Goal: Information Seeking & Learning: Learn about a topic

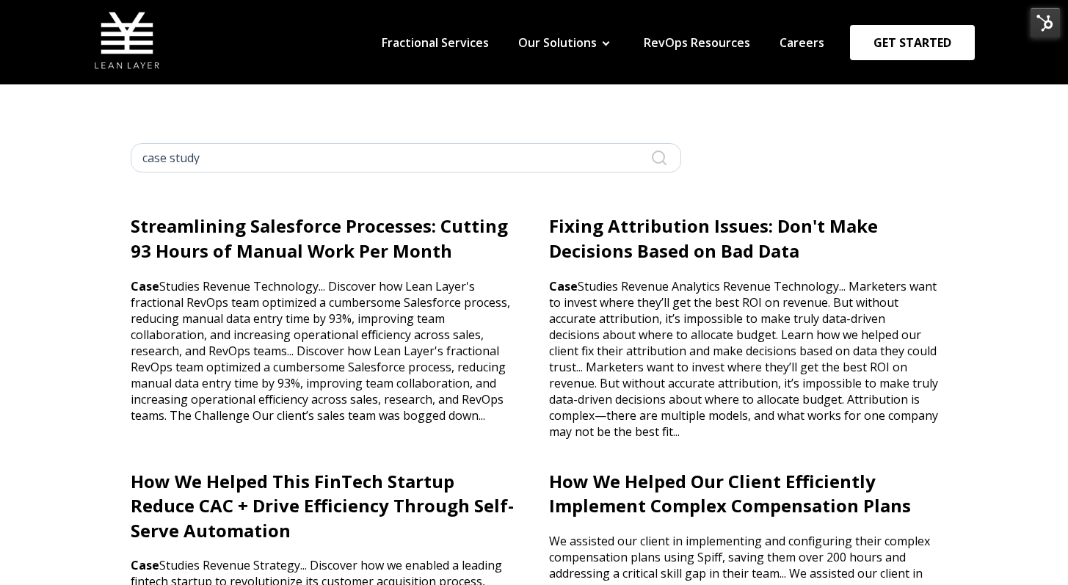
scroll to position [24, 0]
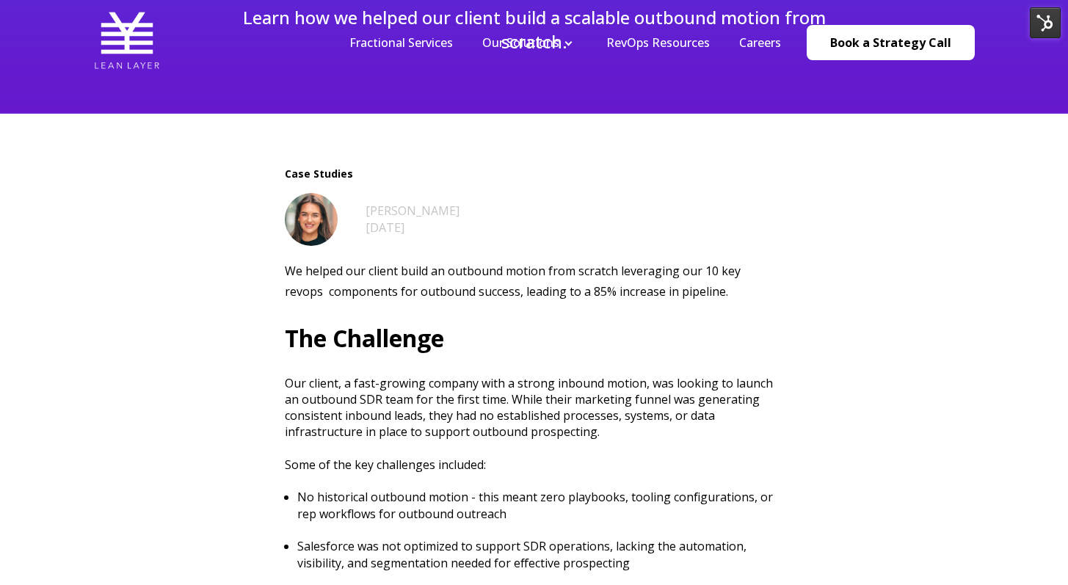
scroll to position [522, 0]
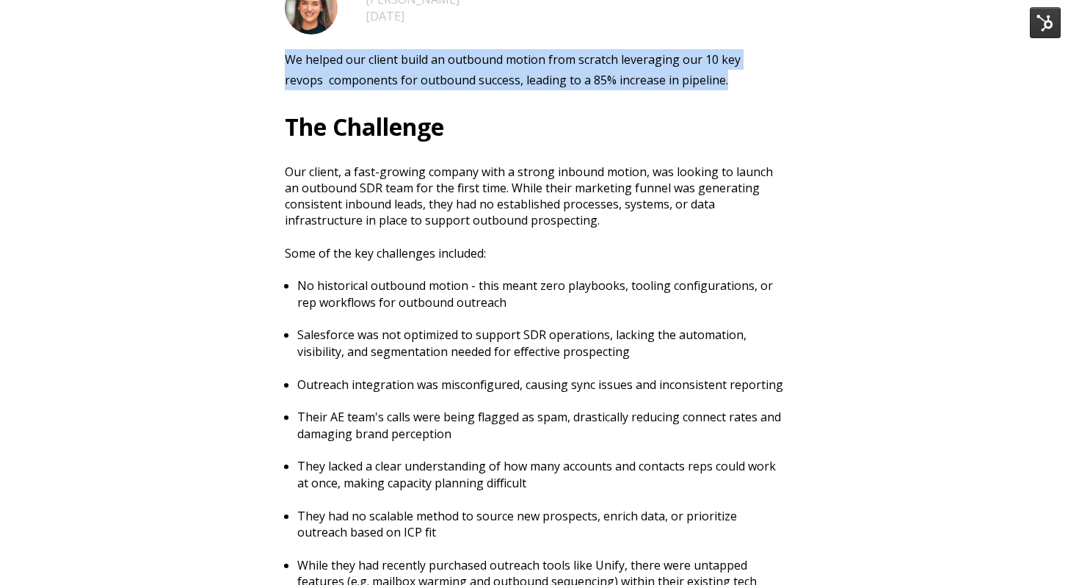
drag, startPoint x: 319, startPoint y: 58, endPoint x: 707, endPoint y: 80, distance: 388.9
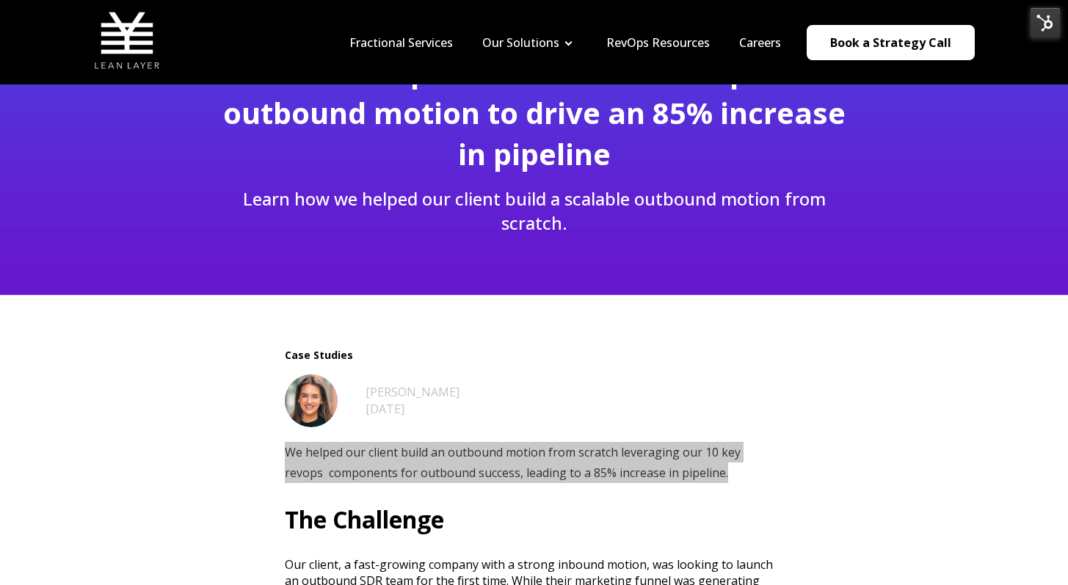
scroll to position [23, 0]
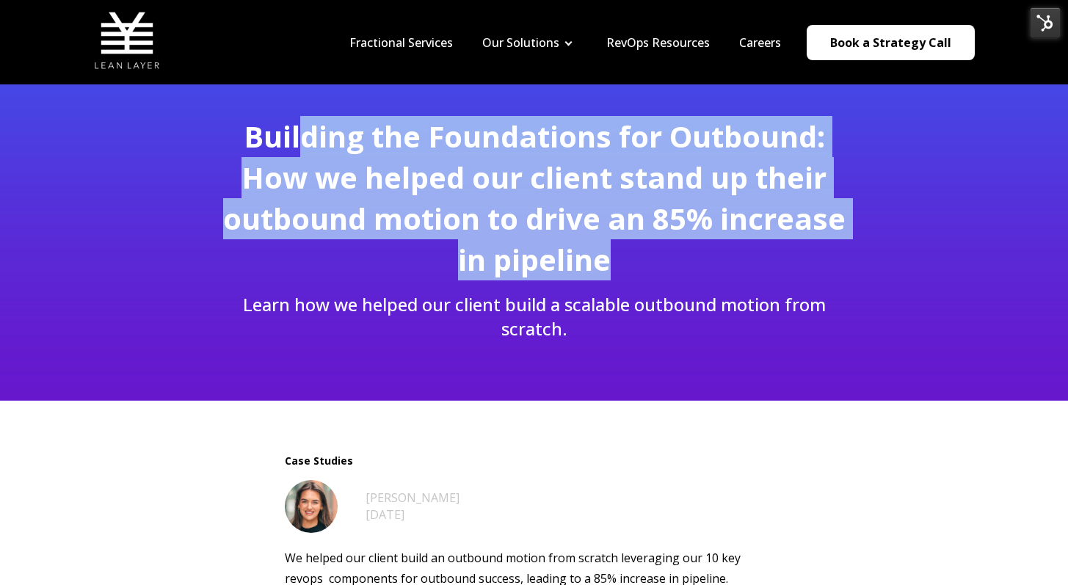
drag, startPoint x: 677, startPoint y: 244, endPoint x: 300, endPoint y: 124, distance: 395.1
click at [300, 124] on h1 "Building the Foundations for Outbound: How we helped our client stand up their …" at bounding box center [534, 198] width 641 height 164
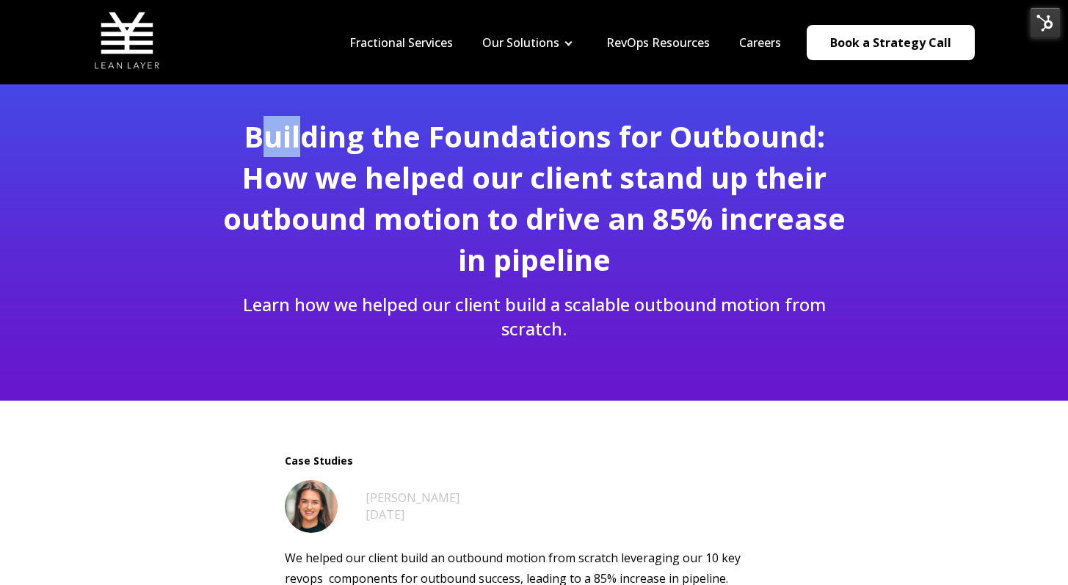
drag, startPoint x: 300, startPoint y: 124, endPoint x: 265, endPoint y: 123, distance: 35.2
click at [265, 123] on span "Building the Foundations for Outbound: How we helped our client stand up their …" at bounding box center [534, 198] width 622 height 164
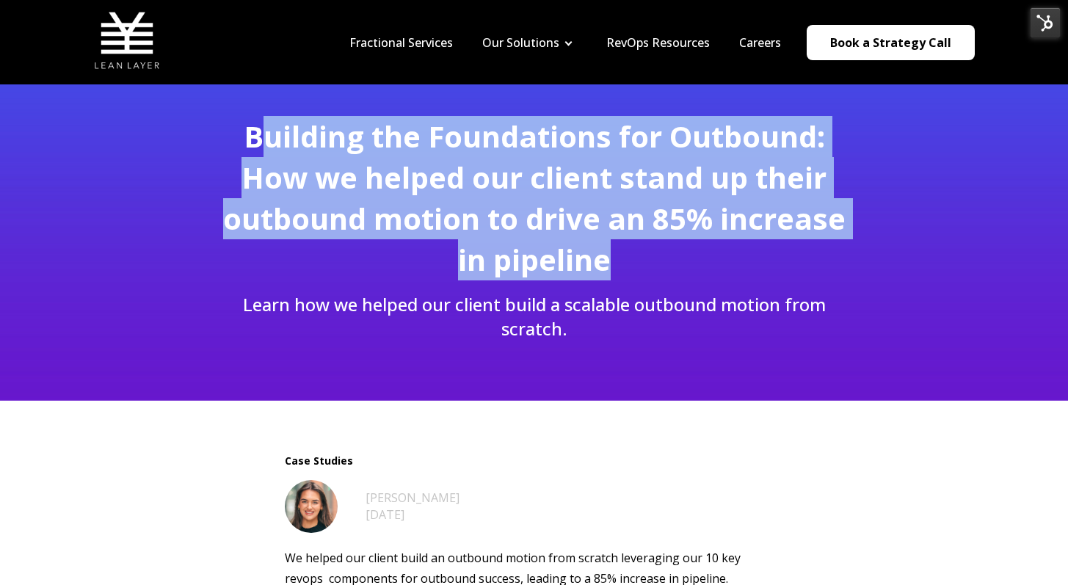
drag, startPoint x: 255, startPoint y: 127, endPoint x: 680, endPoint y: 271, distance: 448.7
click at [680, 271] on h1 "Building the Foundations for Outbound: How we helped our client stand up their …" at bounding box center [534, 198] width 641 height 164
click at [669, 261] on h1 "Building the Foundations for Outbound: How we helped our client stand up their …" at bounding box center [534, 198] width 641 height 164
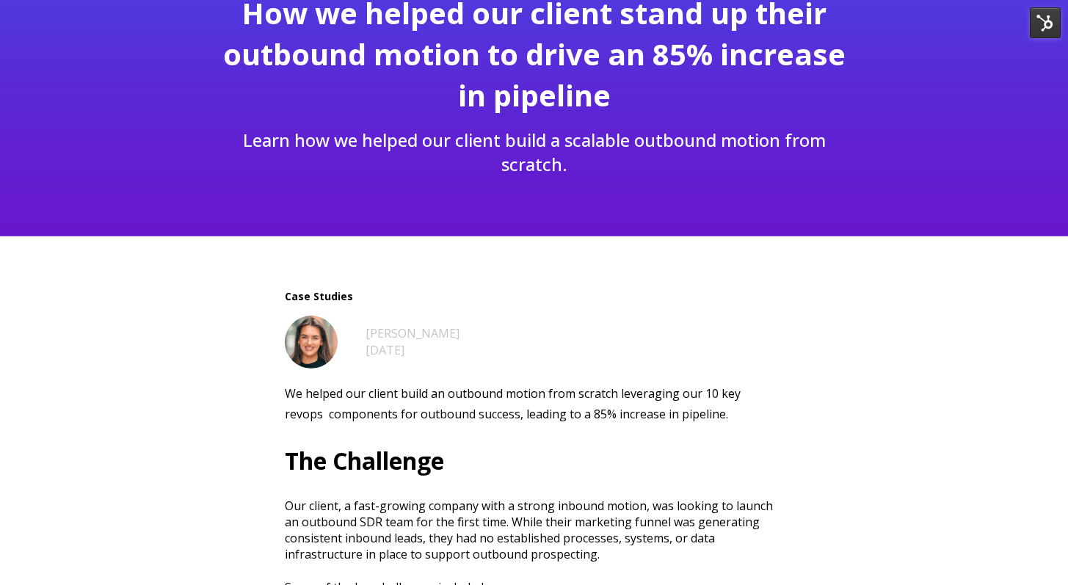
scroll to position [203, 0]
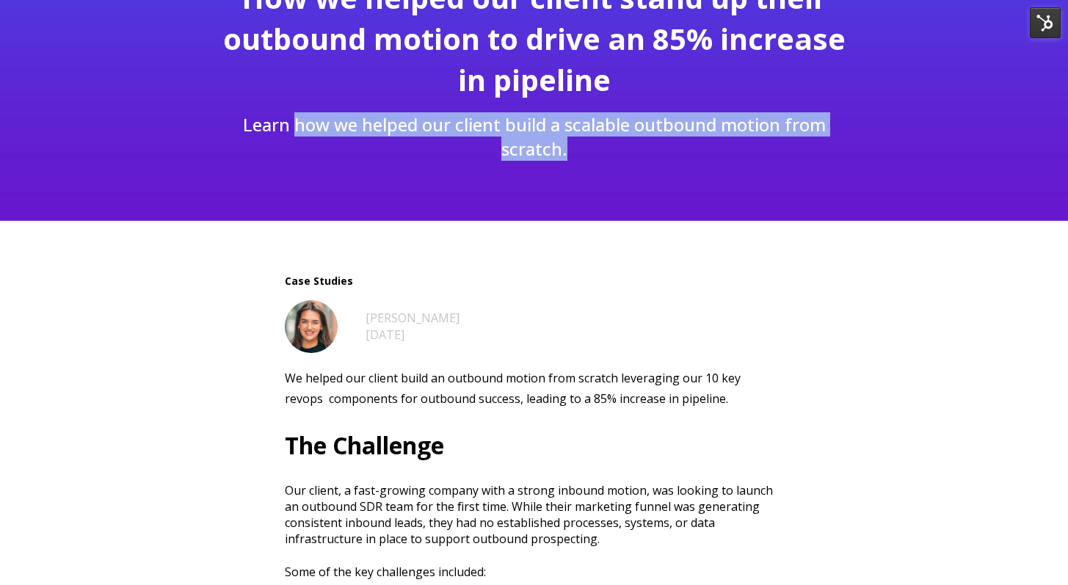
drag, startPoint x: 294, startPoint y: 126, endPoint x: 614, endPoint y: 158, distance: 321.6
click at [614, 158] on p "Learn how we helped our client build a scalable outbound motion from scratch." at bounding box center [534, 136] width 641 height 48
copy p "how we helped our client build a scalable outbound motion from scratch."
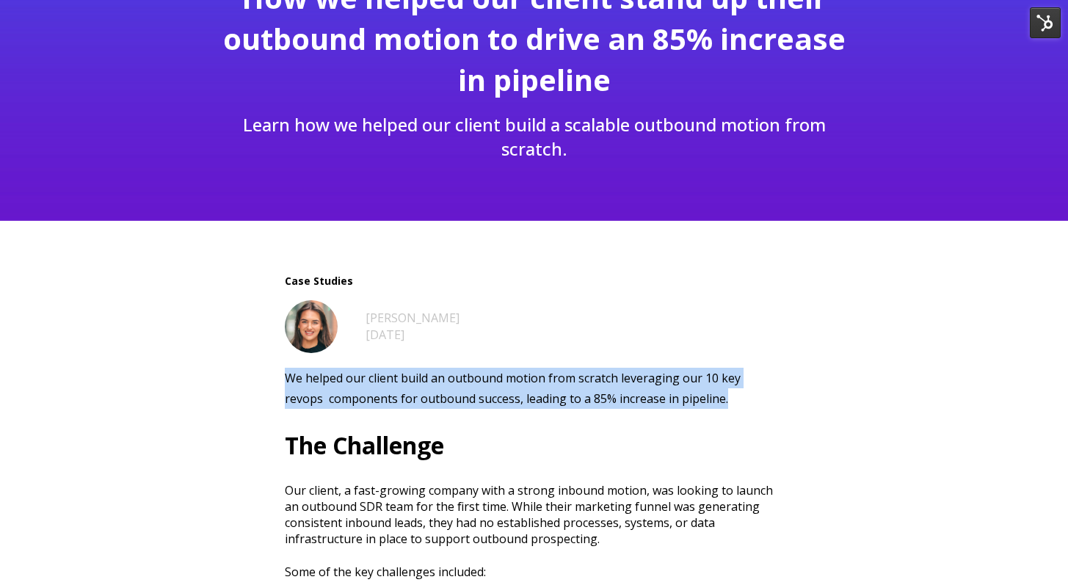
drag, startPoint x: 286, startPoint y: 378, endPoint x: 788, endPoint y: 394, distance: 503.0
copy p "We helped our client build an outbound motion from scratch leveraging our 10 ke…"
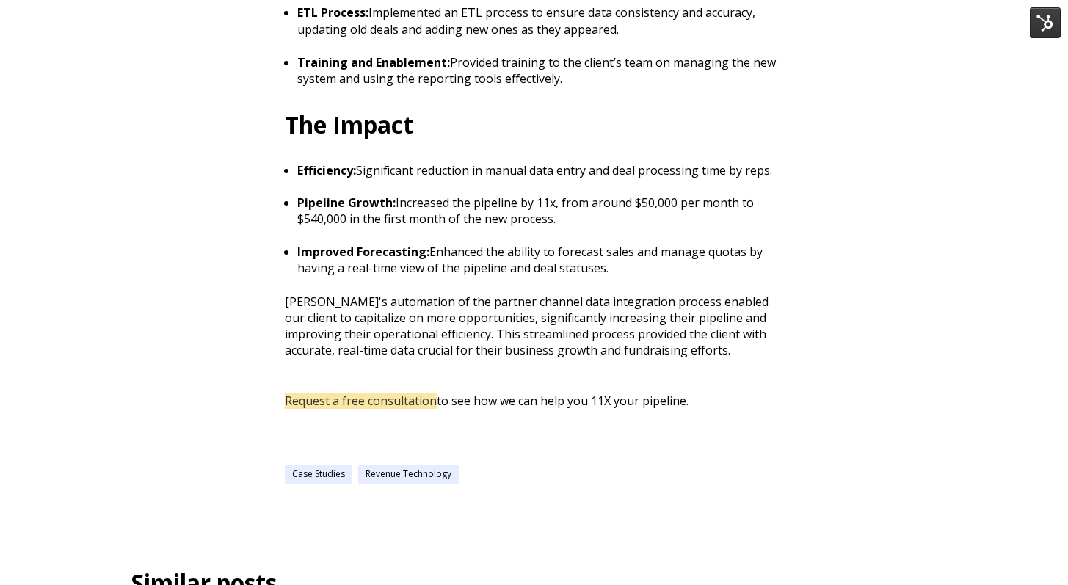
scroll to position [1368, 0]
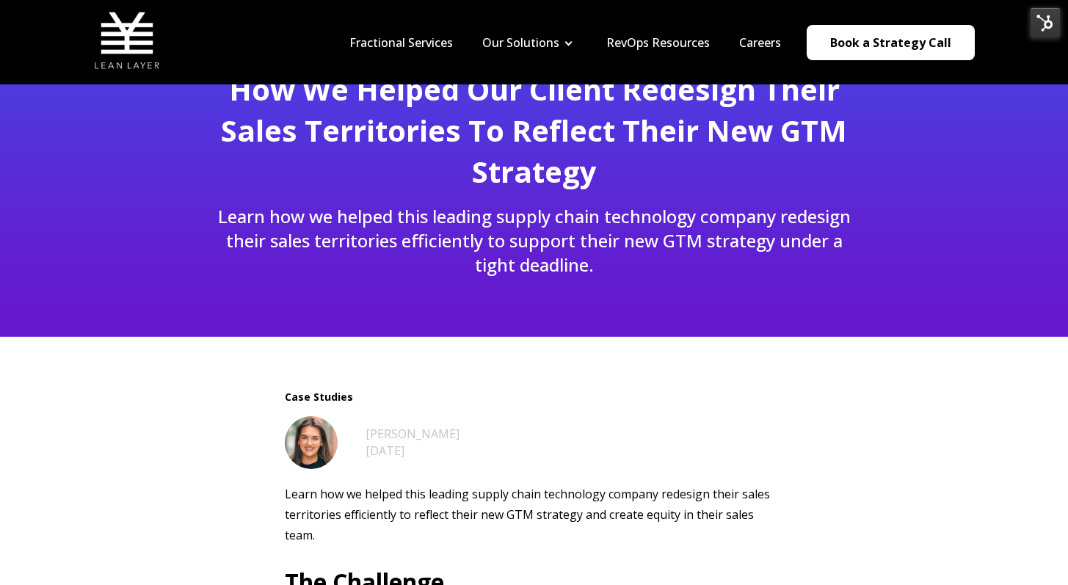
scroll to position [10, 0]
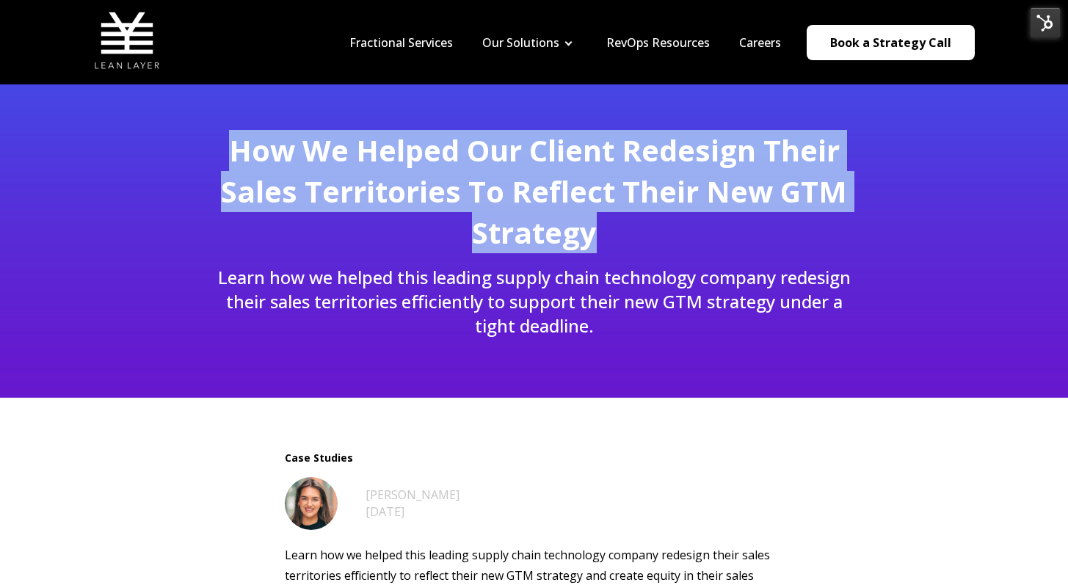
drag, startPoint x: 235, startPoint y: 156, endPoint x: 618, endPoint y: 235, distance: 391.3
click at [618, 235] on h1 "How We Helped Our Client Redesign Their Sales Territories To Reflect Their New …" at bounding box center [534, 191] width 641 height 123
copy span "How We Helped Our Client Redesign Their Sales Territories To Reflect Their New …"
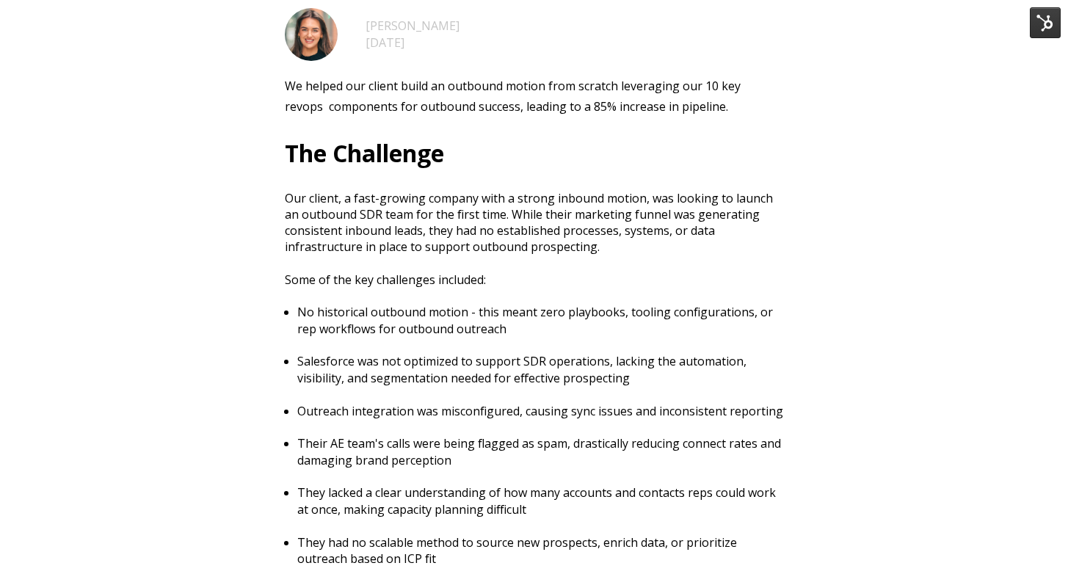
scroll to position [768, 0]
